Goal: Information Seeking & Learning: Learn about a topic

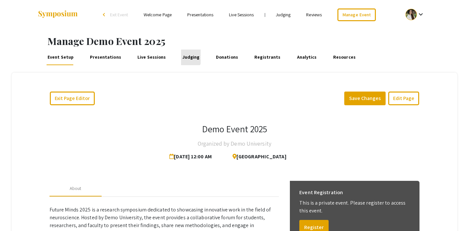
click at [181, 57] on link "Judging" at bounding box center [191, 58] width 20 height 16
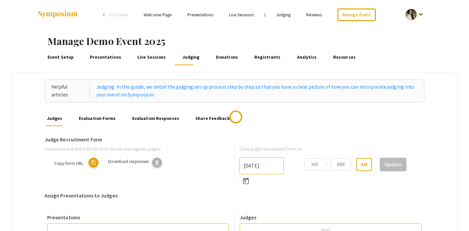
type input "[DATE]"
type input "07"
type input "43"
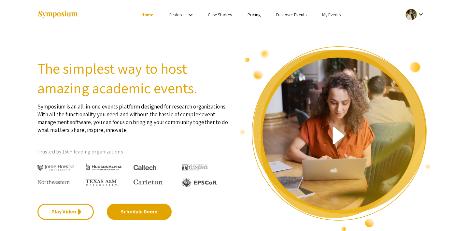
click at [292, 14] on link "Discover Events" at bounding box center [291, 15] width 30 height 6
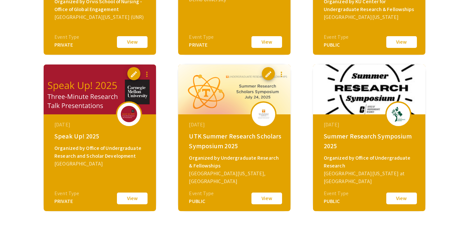
scroll to position [273, 0]
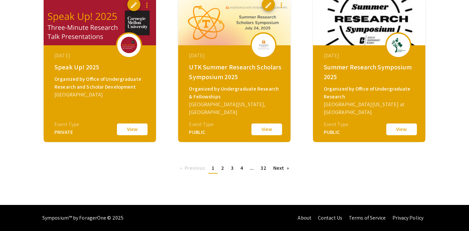
click at [403, 128] on button "View" at bounding box center [402, 130] width 33 height 14
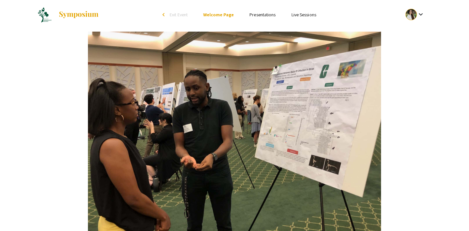
click at [301, 14] on link "Live Sessions" at bounding box center [304, 15] width 25 height 6
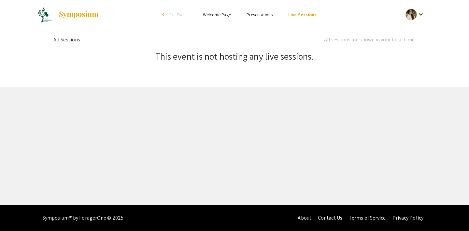
click at [266, 14] on link "Presentations" at bounding box center [260, 15] width 26 height 6
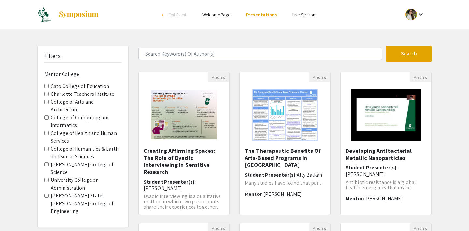
click at [180, 14] on span "Exit Event" at bounding box center [178, 15] width 18 height 6
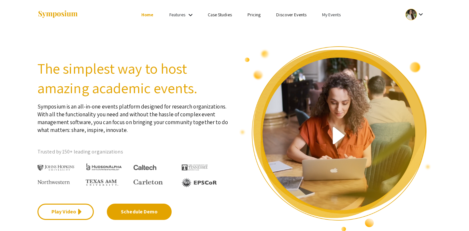
click at [284, 15] on link "Discover Events" at bounding box center [291, 15] width 30 height 6
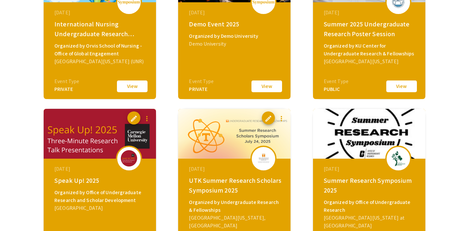
scroll to position [273, 0]
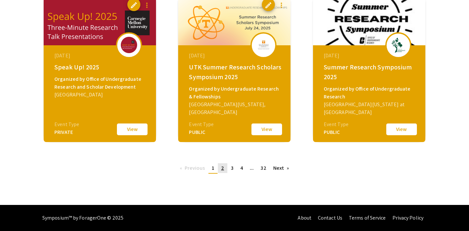
click at [222, 167] on span "2" at bounding box center [222, 168] width 3 height 7
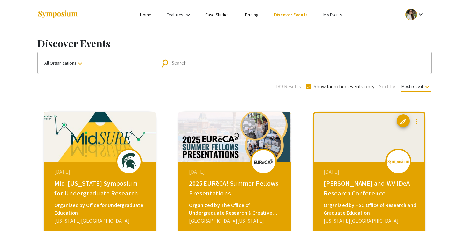
click at [326, 14] on link "My Events" at bounding box center [333, 15] width 19 height 6
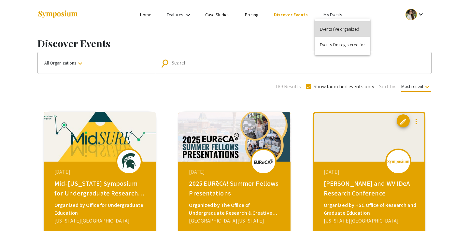
click at [324, 33] on button "Events I've organized" at bounding box center [343, 29] width 56 height 16
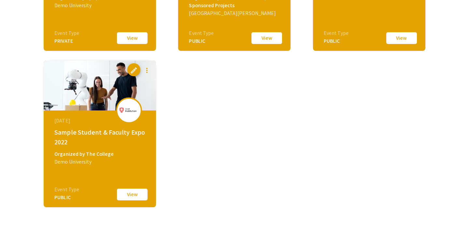
scroll to position [643, 0]
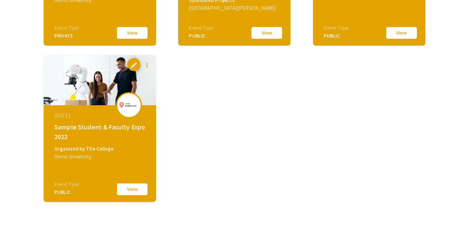
click at [133, 188] on button "View" at bounding box center [132, 190] width 33 height 14
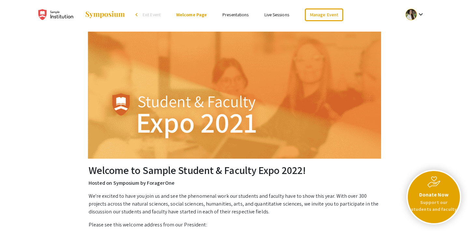
click at [234, 13] on link "Presentations" at bounding box center [236, 15] width 26 height 6
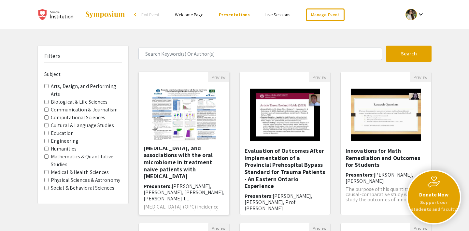
scroll to position [28, 0]
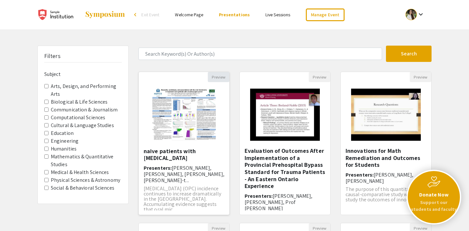
click at [222, 75] on button "Preview" at bounding box center [219, 77] width 22 height 10
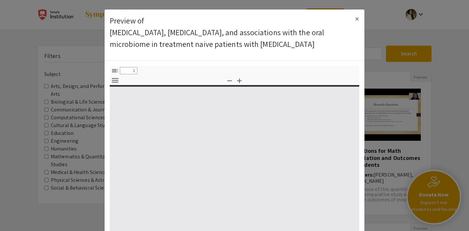
select select "custom"
type input "0"
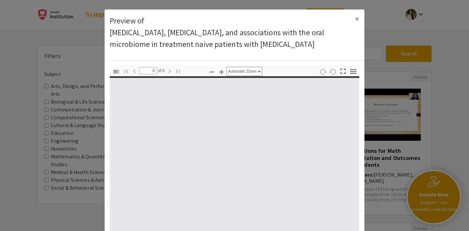
select select "custom"
type input "1"
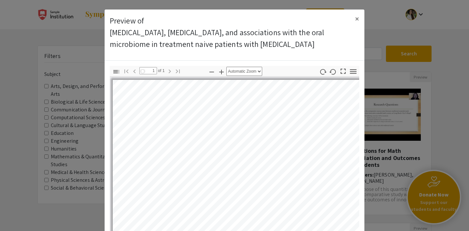
select select "auto"
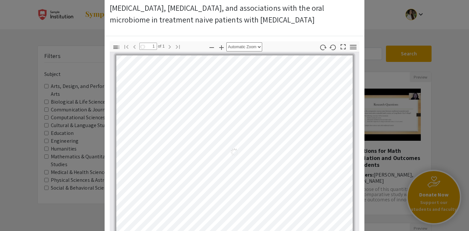
scroll to position [0, 0]
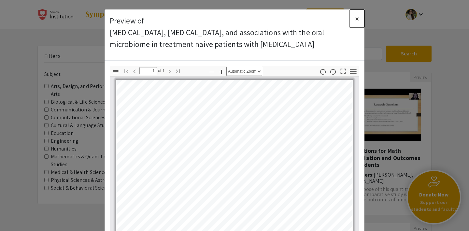
click at [357, 18] on span "×" at bounding box center [357, 18] width 4 height 10
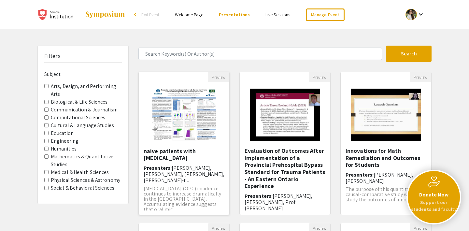
click at [210, 148] on h5 "Mucositis, candidiasis, and associations with the oral microbiome in treatment …" at bounding box center [184, 140] width 81 height 42
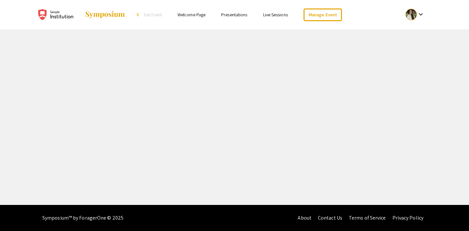
select select "custom"
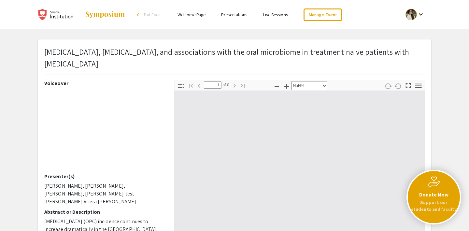
type input "0"
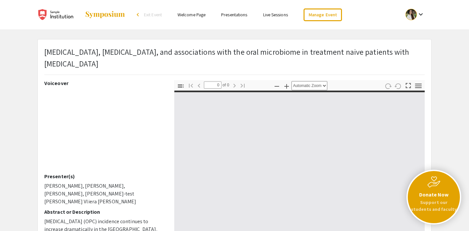
select select "custom"
type input "1"
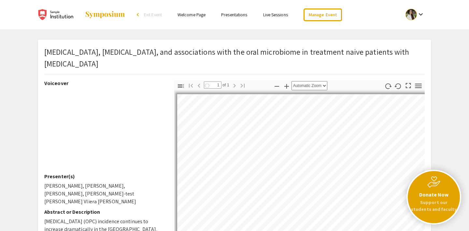
select select "auto"
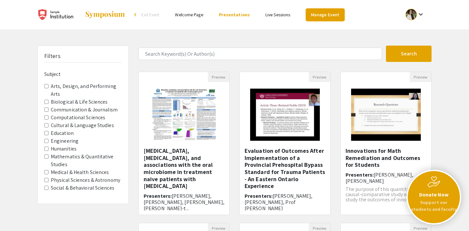
click at [314, 16] on link "Manage Event" at bounding box center [325, 14] width 38 height 13
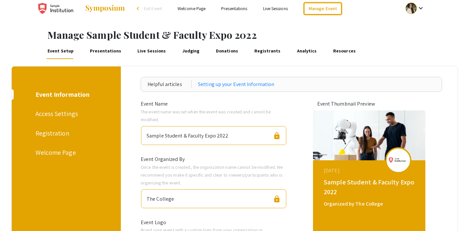
scroll to position [9, 0]
